Goal: Book appointment/travel/reservation

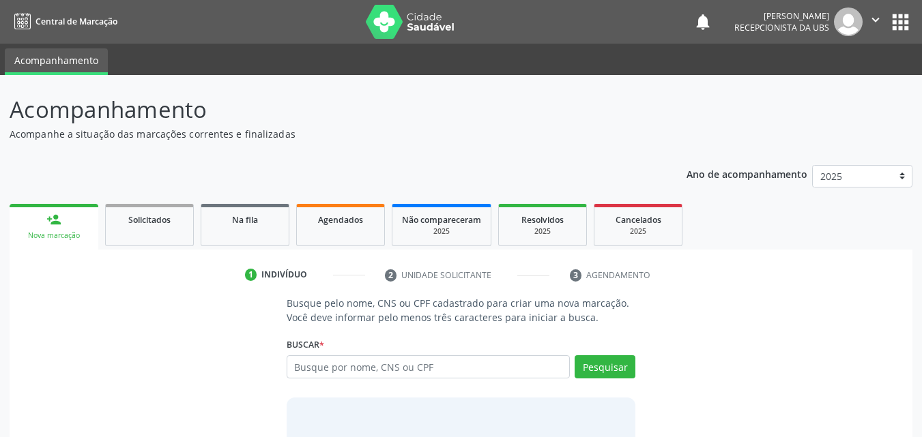
click at [377, 369] on input "text" at bounding box center [429, 367] width 284 height 23
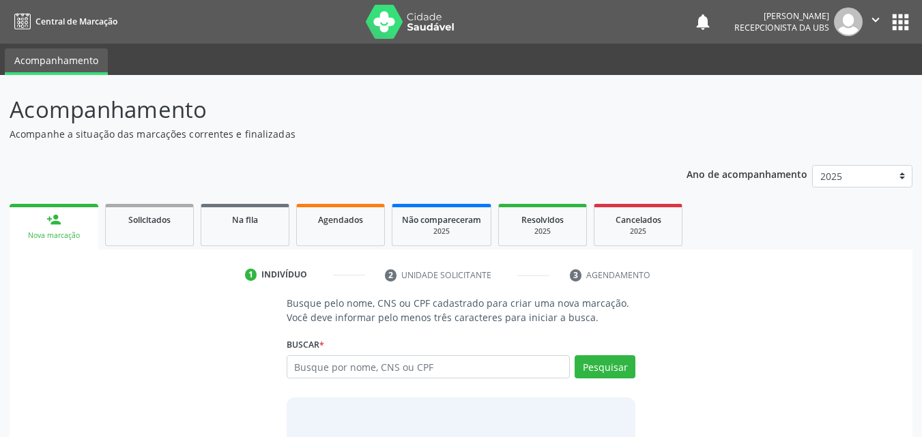
click at [364, 369] on input "text" at bounding box center [429, 367] width 284 height 23
click at [309, 366] on input "text" at bounding box center [429, 367] width 284 height 23
type input "14216177492"
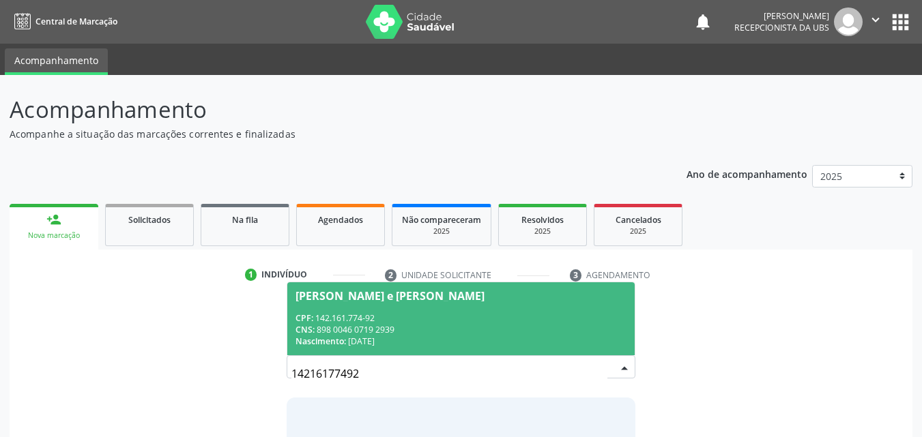
click at [338, 313] on div "CPF: 142.161.774-92" at bounding box center [461, 319] width 332 height 12
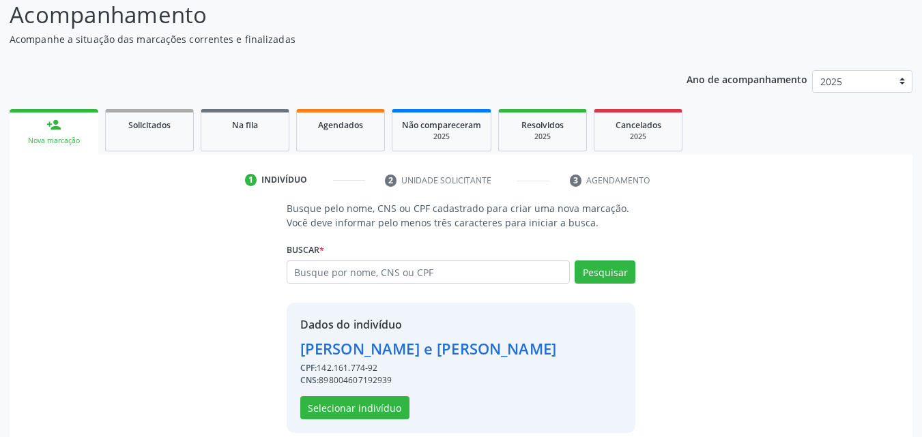
scroll to position [110, 0]
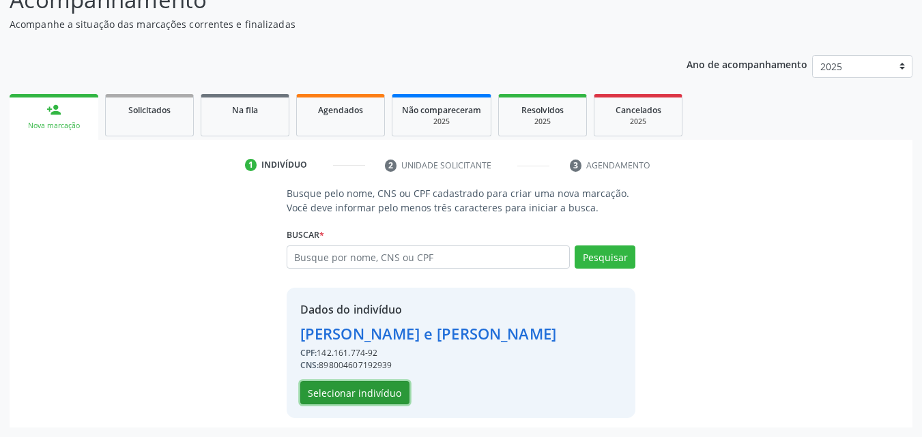
click at [361, 395] on button "Selecionar indivíduo" at bounding box center [354, 392] width 109 height 23
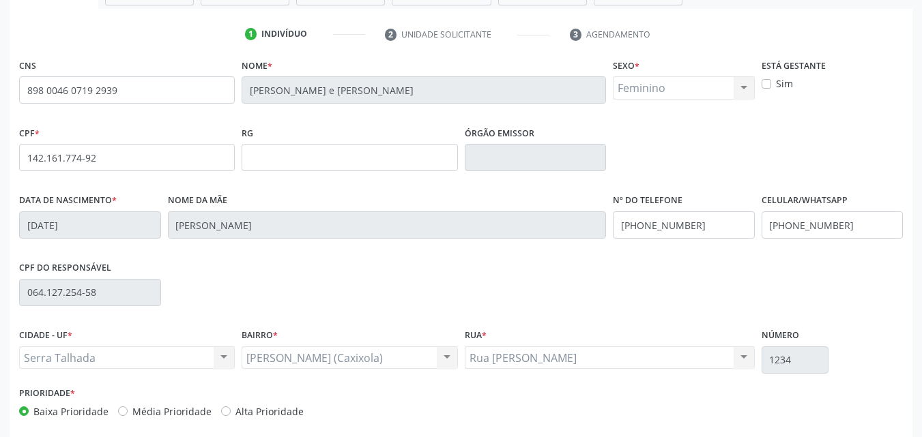
scroll to position [302, 0]
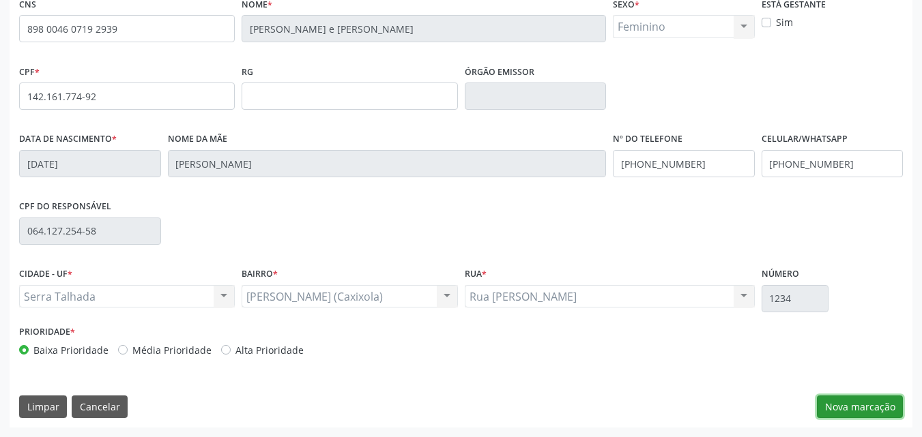
click at [841, 411] on button "Nova marcação" at bounding box center [860, 407] width 86 height 23
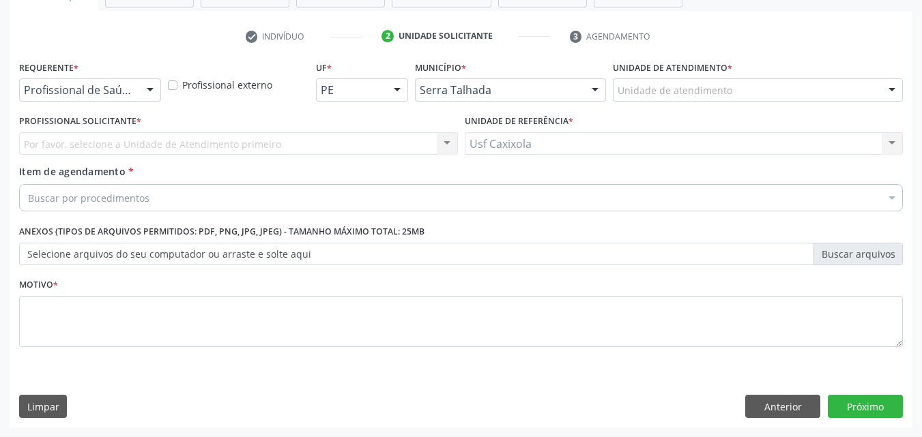
scroll to position [239, 0]
drag, startPoint x: 139, startPoint y: 104, endPoint x: 135, endPoint y: 96, distance: 8.6
click at [139, 103] on div "Requerente * Profissional de Saúde Profissional de Saúde Paciente Nenhum result…" at bounding box center [90, 83] width 149 height 53
click at [135, 96] on div "Profissional de Saúde" at bounding box center [90, 89] width 142 height 23
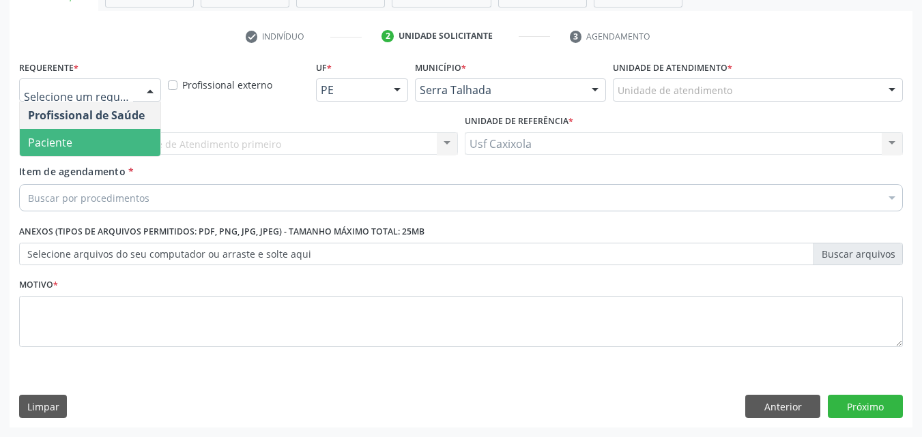
click at [132, 132] on span "Paciente" at bounding box center [90, 142] width 141 height 27
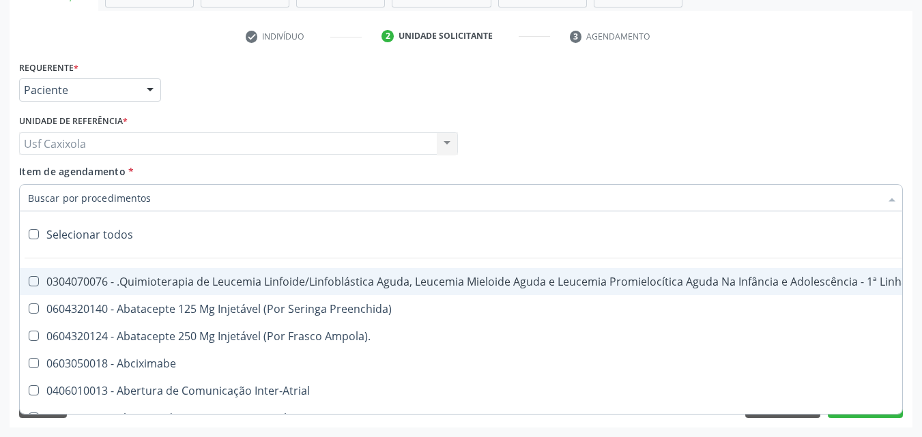
click at [156, 192] on div at bounding box center [461, 197] width 884 height 27
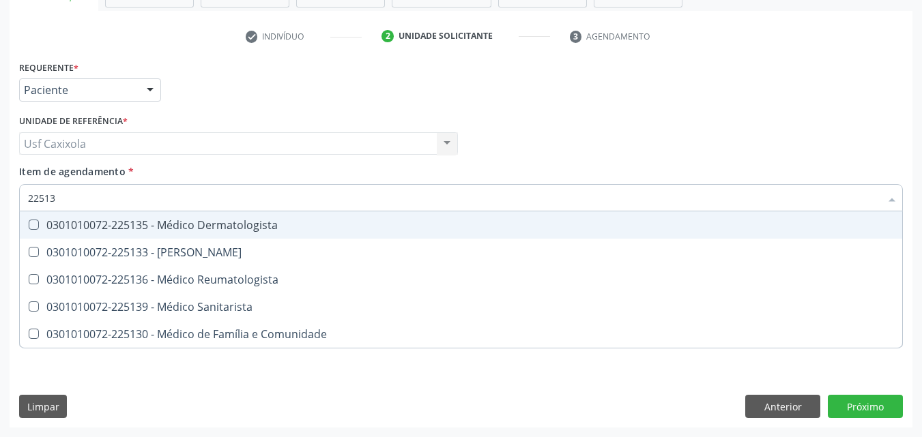
type input "225133"
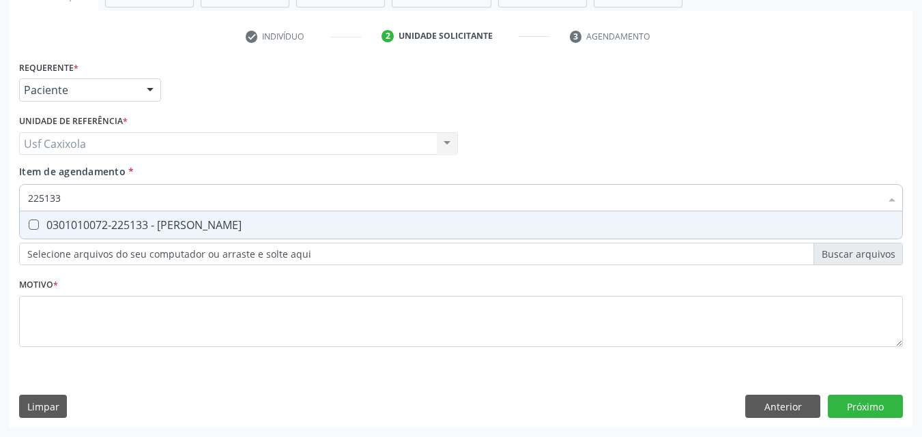
click at [163, 220] on div "0301010072-225133 - [PERSON_NAME]" at bounding box center [461, 225] width 866 height 11
checkbox Psiquiatra "true"
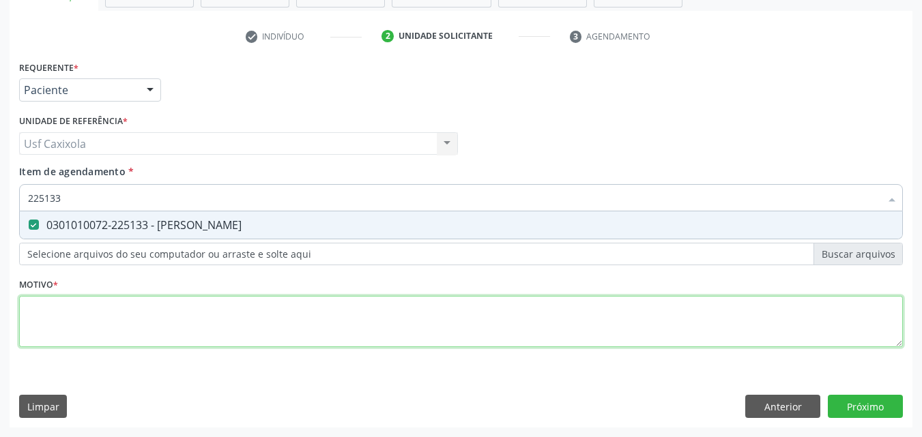
click at [154, 316] on div "Requerente * Paciente Profissional de Saúde Paciente Nenhum resultado encontrad…" at bounding box center [461, 211] width 884 height 309
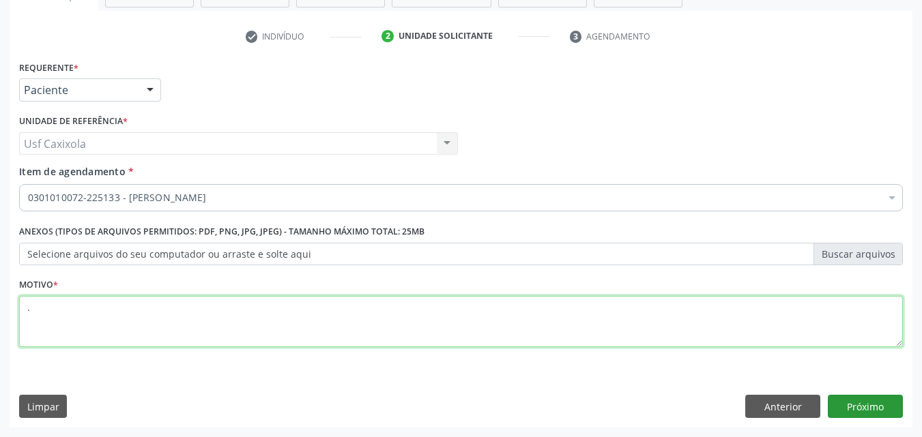
type textarea "."
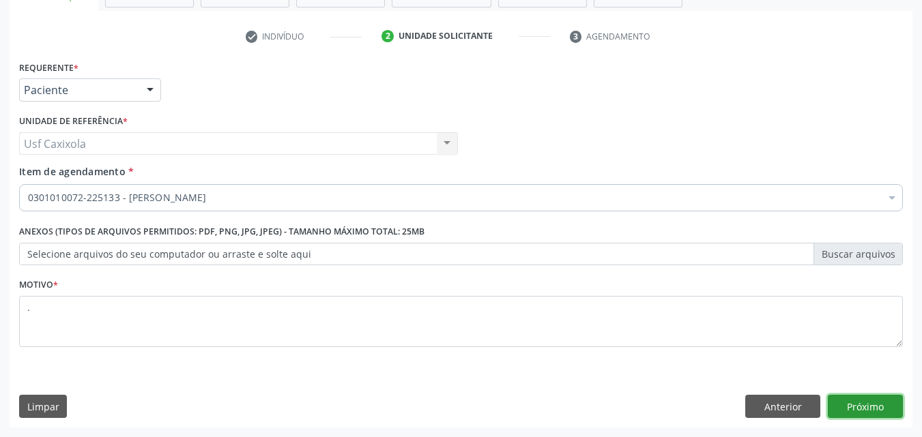
click at [853, 402] on button "Próximo" at bounding box center [865, 406] width 75 height 23
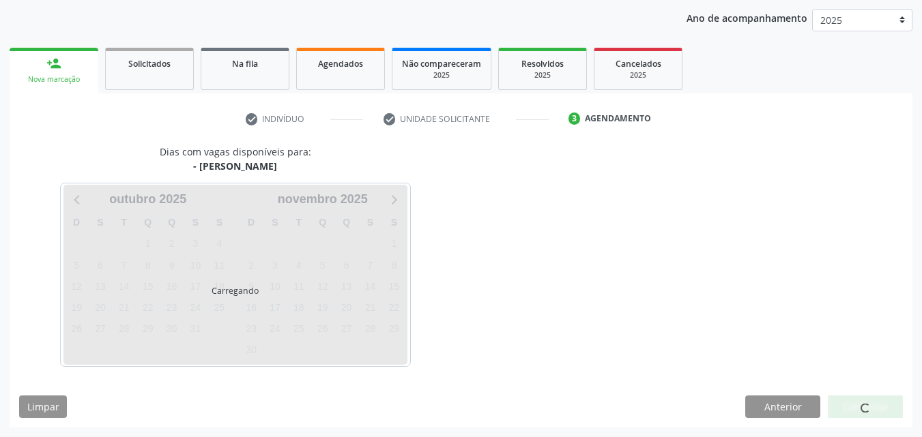
scroll to position [156, 0]
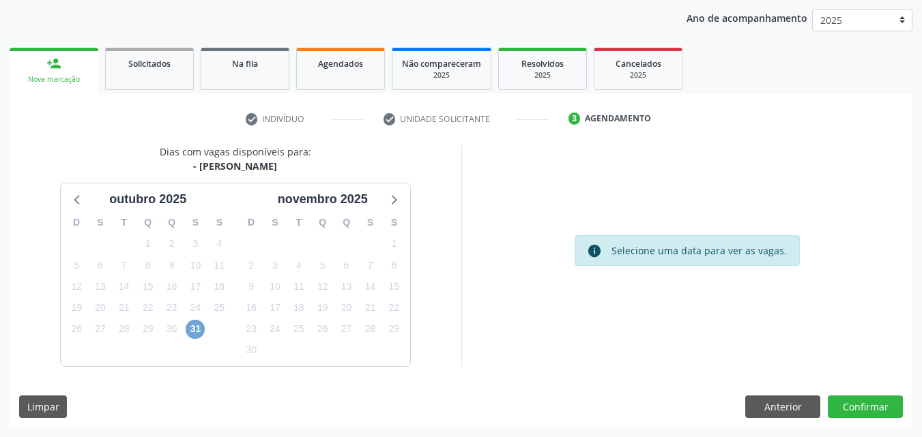
click at [198, 334] on span "31" at bounding box center [195, 329] width 19 height 19
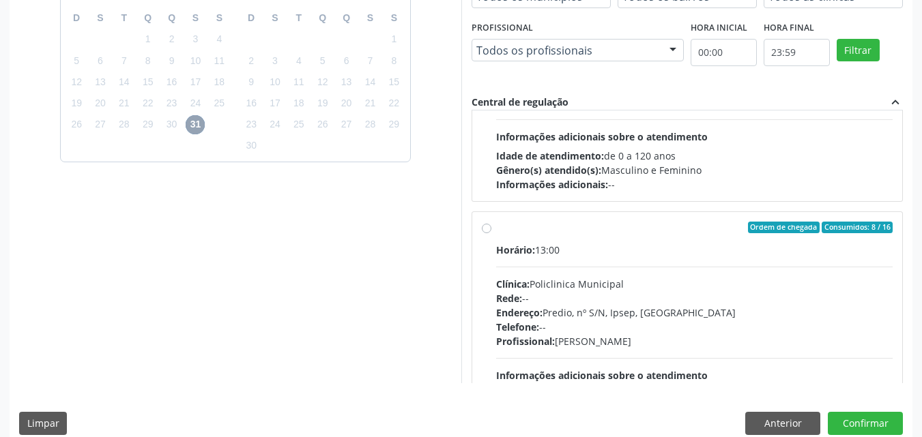
scroll to position [215, 0]
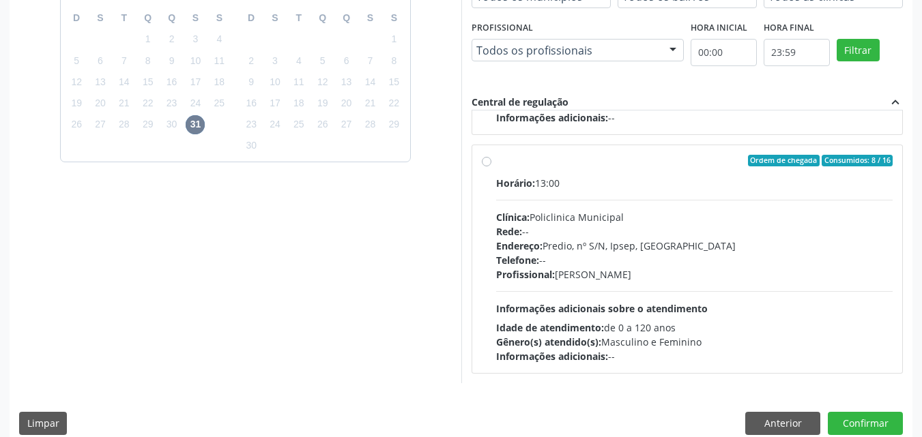
click at [496, 164] on label "Ordem de chegada Consumidos: 8 / 16 Horário: 13:00 Clínica: Policlinica Municip…" at bounding box center [694, 260] width 397 height 210
click at [485, 164] on input "Ordem de chegada Consumidos: 8 / 16 Horário: 13:00 Clínica: Policlinica Municip…" at bounding box center [487, 161] width 10 height 12
radio input "true"
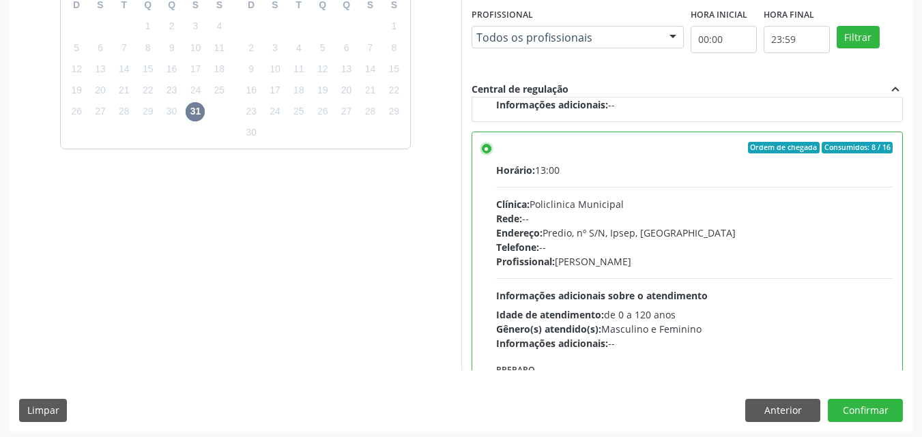
scroll to position [378, 0]
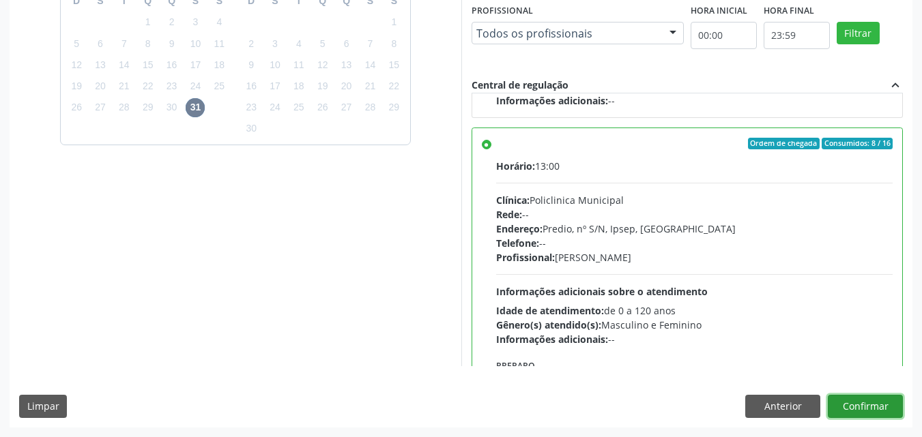
click at [852, 407] on button "Confirmar" at bounding box center [865, 406] width 75 height 23
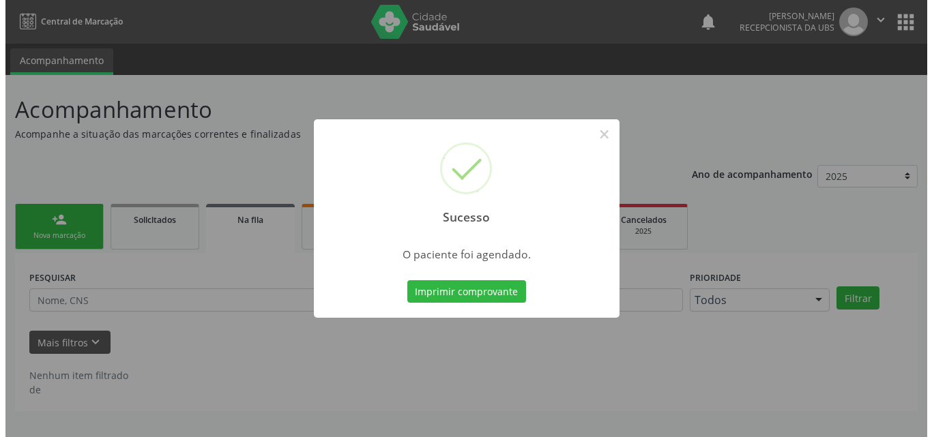
scroll to position [0, 0]
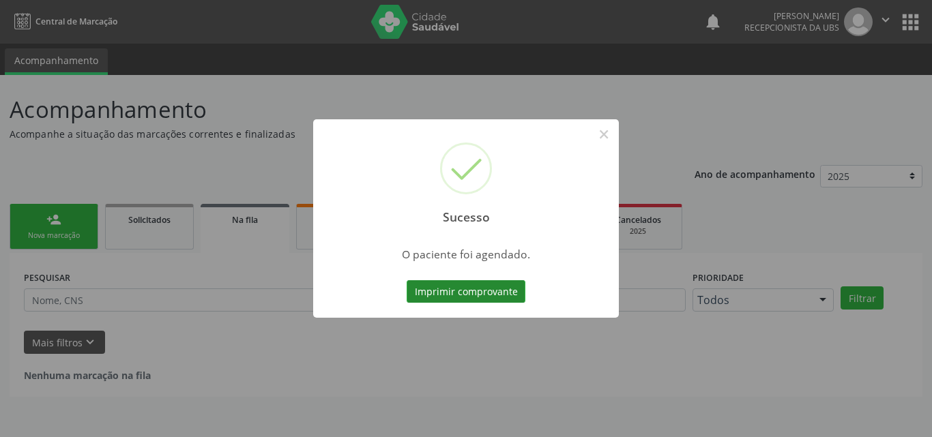
click at [449, 287] on button "Imprimir comprovante" at bounding box center [466, 291] width 119 height 23
